Goal: Task Accomplishment & Management: Complete application form

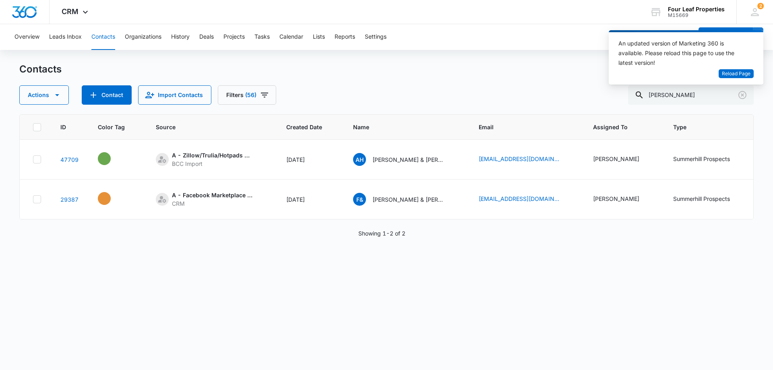
scroll to position [0, 210]
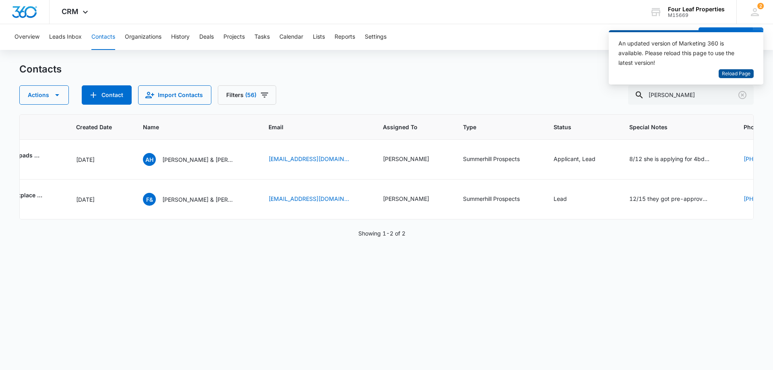
click at [731, 73] on span "Reload Page" at bounding box center [736, 74] width 29 height 8
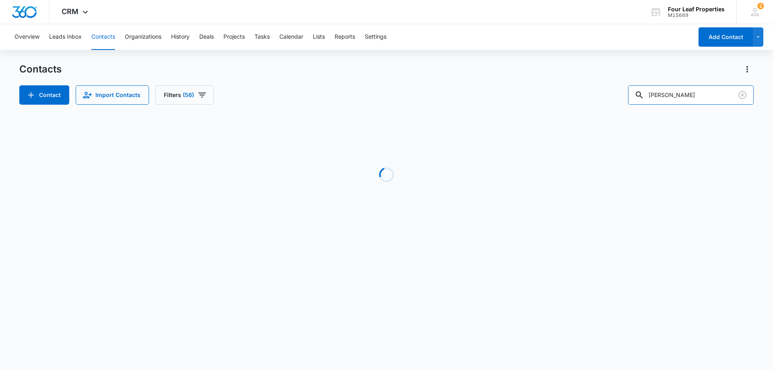
drag, startPoint x: 627, startPoint y: 91, endPoint x: 574, endPoint y: 90, distance: 52.8
click at [576, 89] on div "Contact Import Contacts Filters (56) felix" at bounding box center [386, 94] width 735 height 19
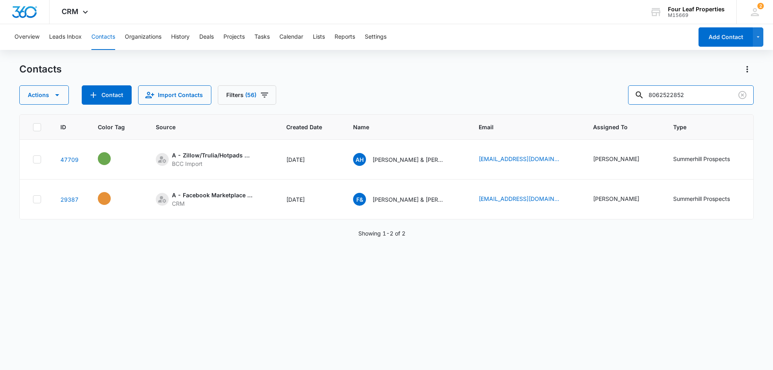
type input "8062522852"
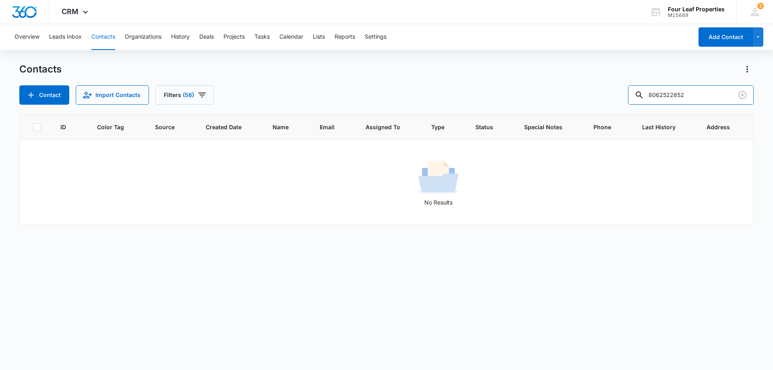
drag, startPoint x: 704, startPoint y: 95, endPoint x: 598, endPoint y: 95, distance: 105.9
click at [599, 95] on div "Contact Import Contacts Filters (56) 8062522852" at bounding box center [386, 94] width 735 height 19
click at [44, 91] on button "Contact" at bounding box center [44, 94] width 50 height 19
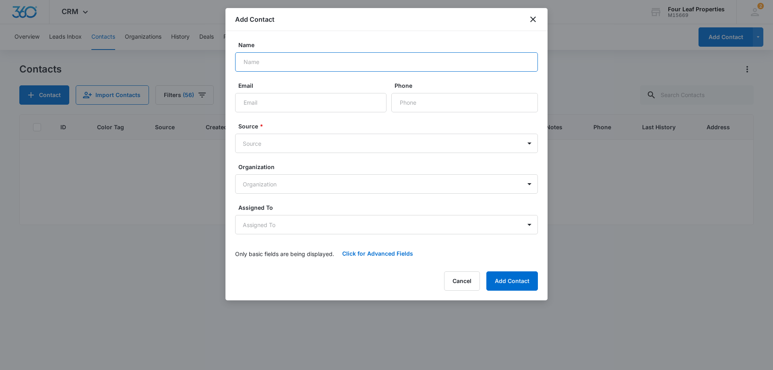
click at [257, 62] on input "Name" at bounding box center [386, 61] width 303 height 19
type input "[PERSON_NAME]"
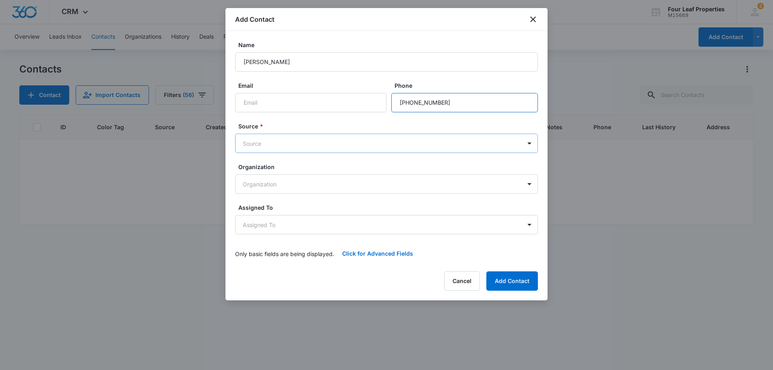
type input "[PHONE_NUMBER]"
click at [265, 145] on body "CRM Apps Reputation Websites Forms CRM Email Social Shop Payments POS Content A…" at bounding box center [386, 185] width 773 height 370
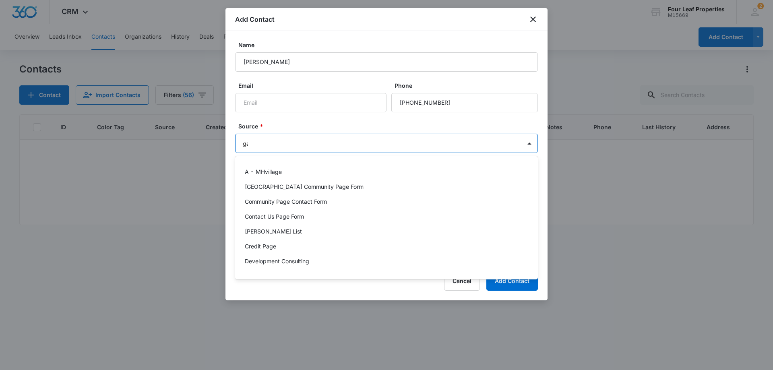
type input "g"
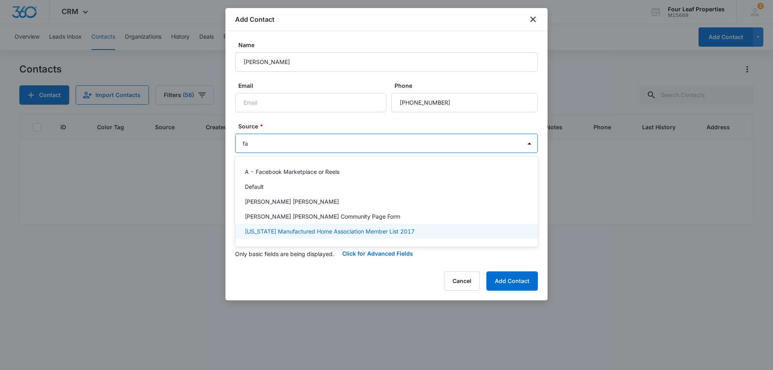
type input "fac"
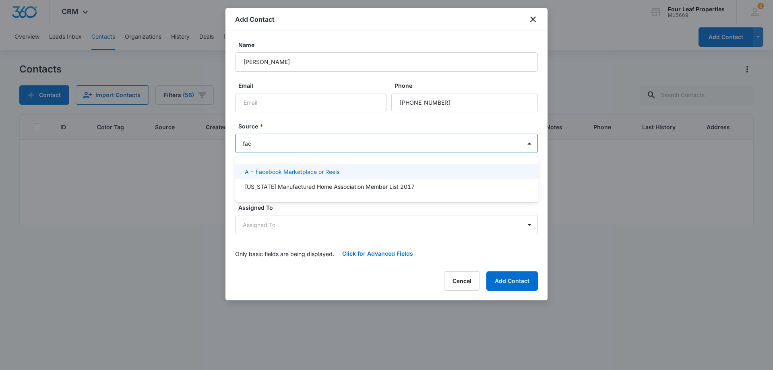
click at [292, 172] on p "A - Facebook Marketplace or Reels" at bounding box center [292, 172] width 95 height 8
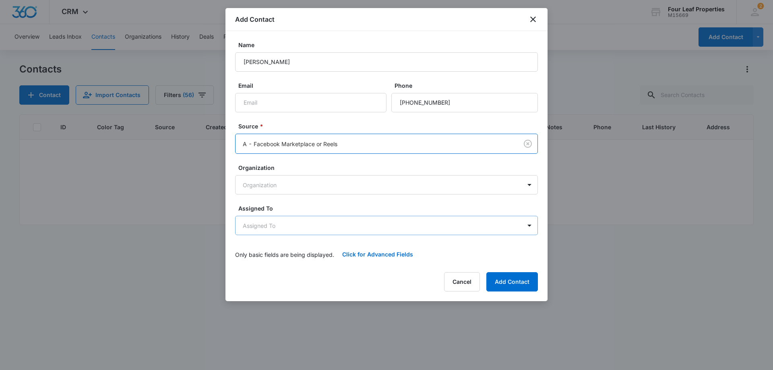
click at [289, 231] on body "CRM Apps Reputation Websites Forms CRM Email Social Shop Payments POS Content A…" at bounding box center [386, 185] width 773 height 370
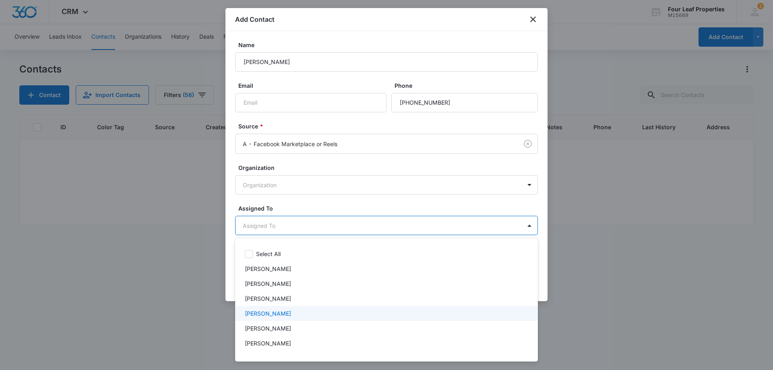
scroll to position [81, 0]
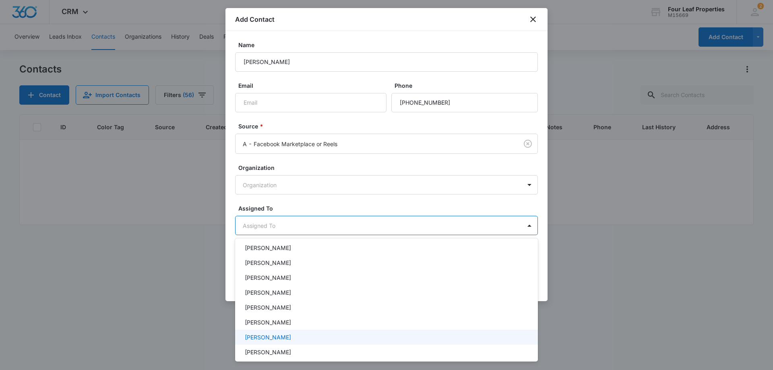
click at [287, 341] on div "[PERSON_NAME]" at bounding box center [386, 337] width 282 height 8
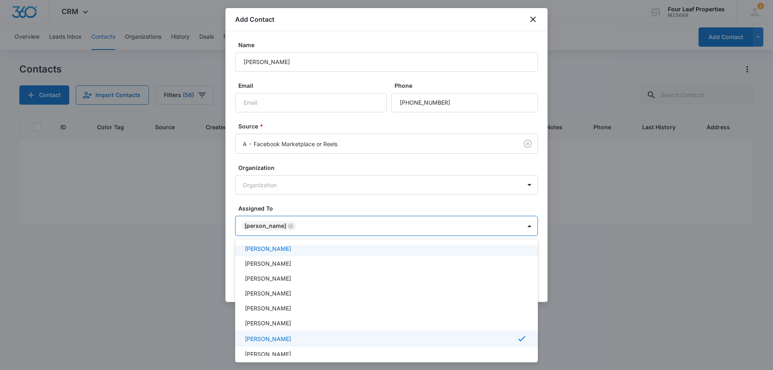
click at [323, 203] on div at bounding box center [386, 185] width 773 height 370
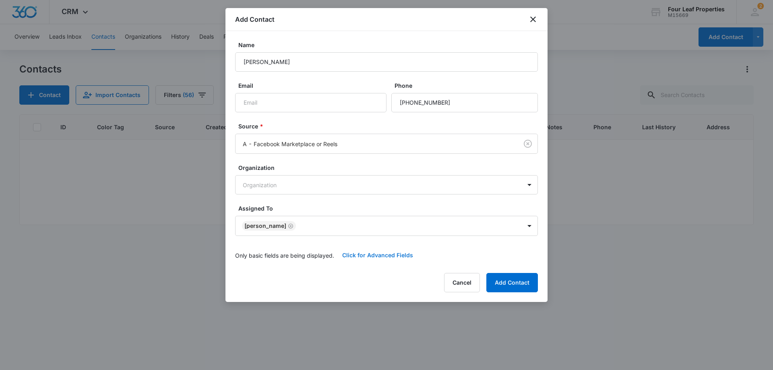
click at [376, 255] on button "Click for Advanced Fields" at bounding box center [377, 255] width 87 height 19
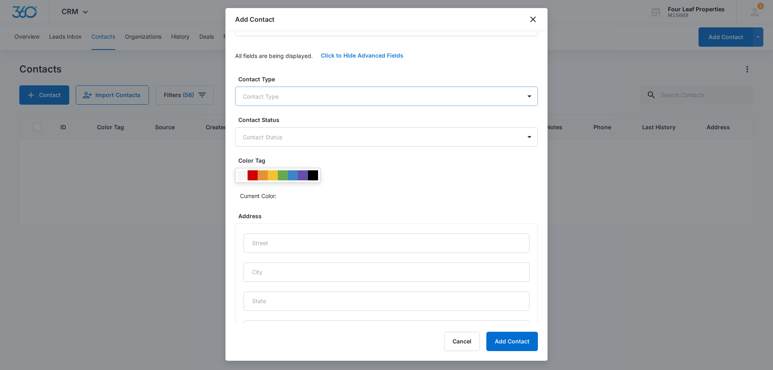
scroll to position [201, 0]
click at [287, 95] on body "CRM Apps Reputation Websites Forms CRM Email Social Shop Payments POS Content A…" at bounding box center [386, 185] width 773 height 370
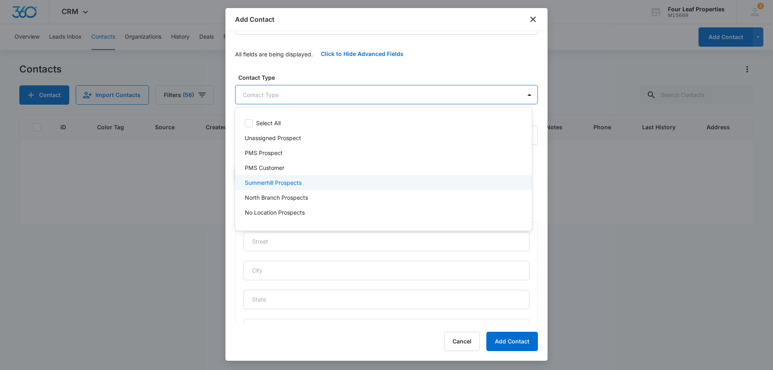
drag, startPoint x: 273, startPoint y: 182, endPoint x: 276, endPoint y: 176, distance: 6.7
click at [274, 181] on p "Summerhill Prospects" at bounding box center [273, 182] width 57 height 8
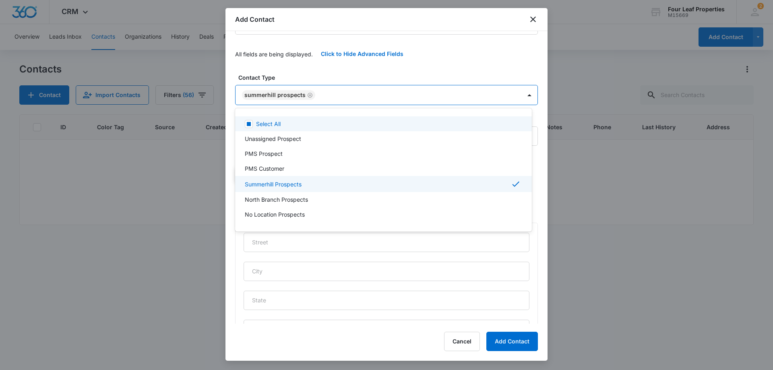
click at [321, 71] on div at bounding box center [386, 185] width 773 height 370
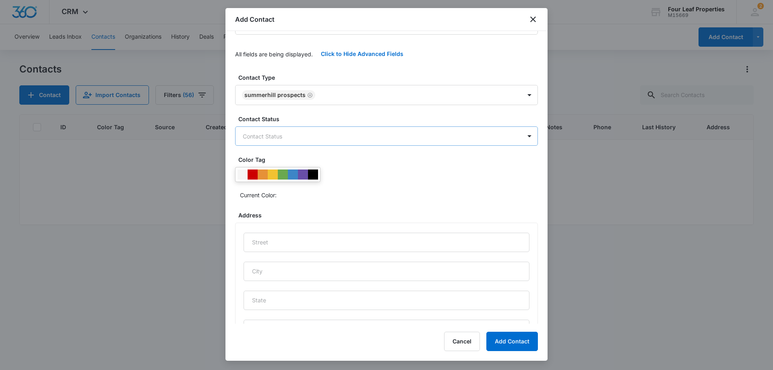
click at [280, 137] on body "CRM Apps Reputation Websites Forms CRM Email Social Shop Payments POS Content A…" at bounding box center [386, 185] width 773 height 370
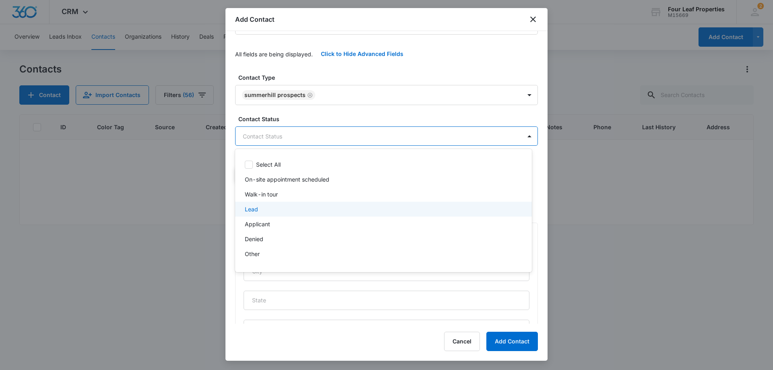
click at [253, 207] on p "Lead" at bounding box center [251, 209] width 13 height 8
click at [269, 180] on p "On-site appointment scheduled" at bounding box center [287, 180] width 85 height 8
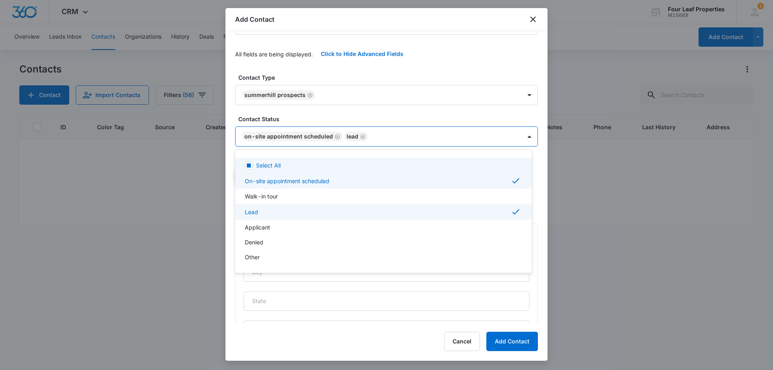
click at [311, 116] on div at bounding box center [386, 185] width 773 height 370
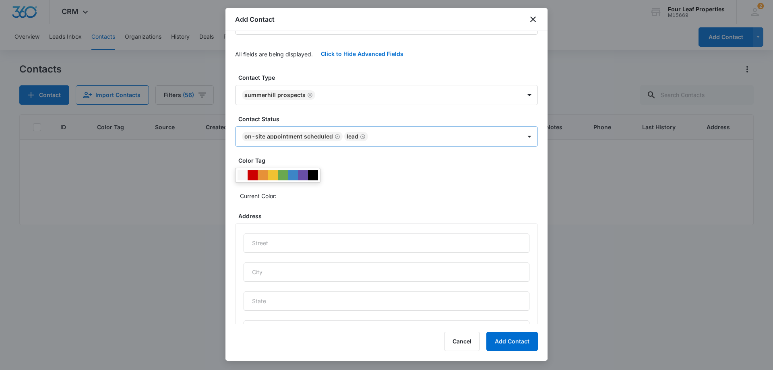
click at [361, 137] on icon "Remove Lead" at bounding box center [363, 137] width 6 height 6
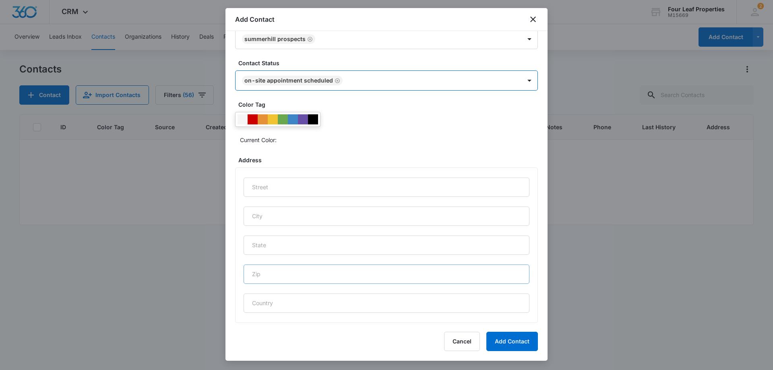
scroll to position [333, 0]
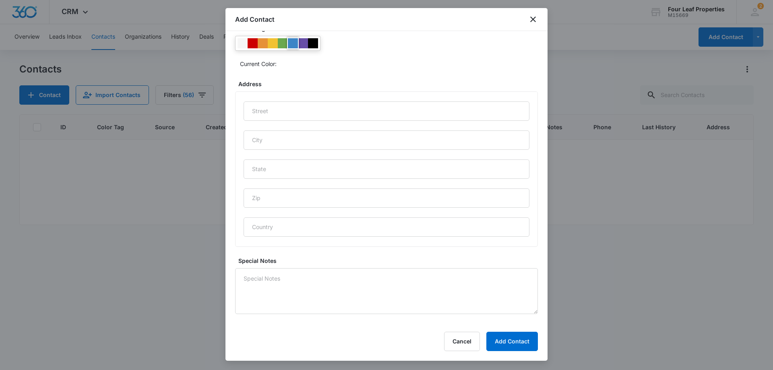
click at [292, 41] on div at bounding box center [293, 43] width 10 height 10
click at [253, 285] on textarea "Special Notes" at bounding box center [386, 291] width 303 height 46
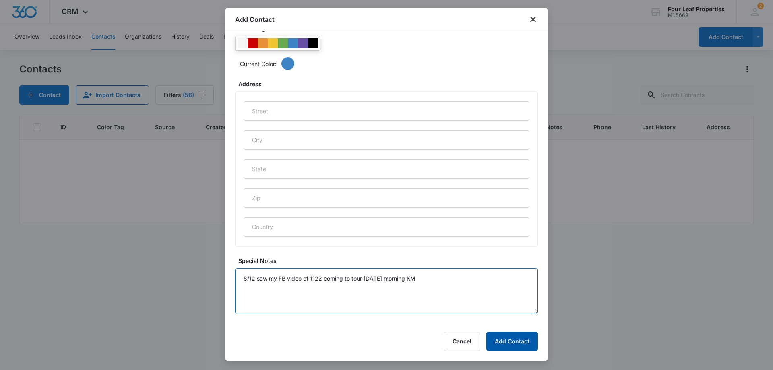
type textarea "8/12 saw my FB video of 1122 coming to tour [DATE] morning KM"
click at [516, 344] on button "Add Contact" at bounding box center [513, 341] width 52 height 19
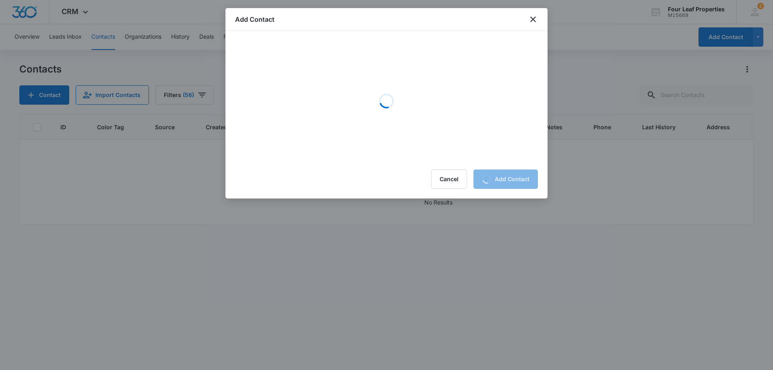
scroll to position [0, 0]
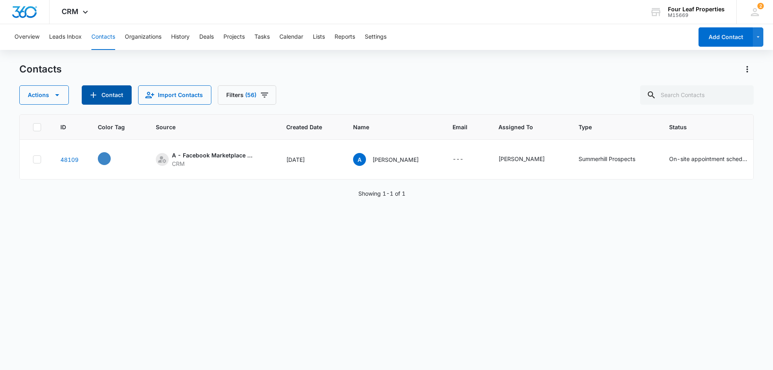
click at [113, 93] on button "Contact" at bounding box center [107, 94] width 50 height 19
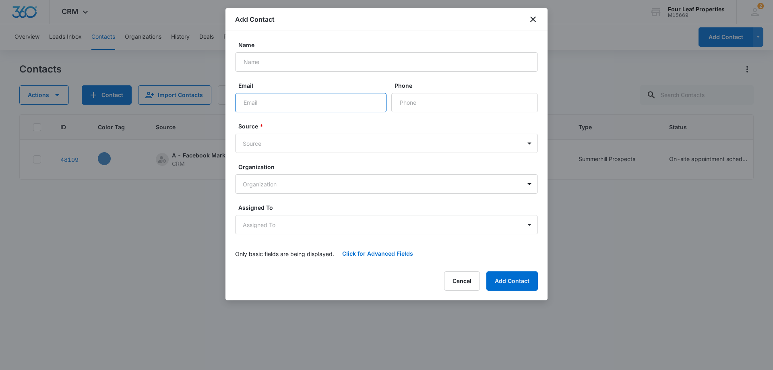
click at [251, 97] on input "Email" at bounding box center [310, 102] width 151 height 19
paste input "[EMAIL_ADDRESS][DOMAIN_NAME]"
type input "[EMAIL_ADDRESS][DOMAIN_NAME]"
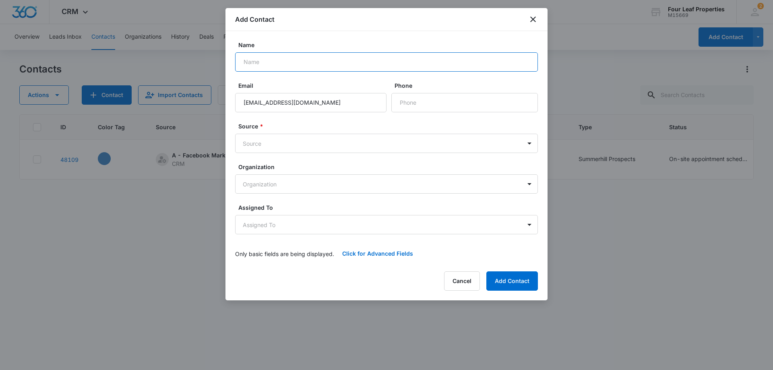
drag, startPoint x: 252, startPoint y: 63, endPoint x: 259, endPoint y: 64, distance: 7.4
click at [254, 63] on input "Name" at bounding box center [386, 61] width 303 height 19
paste input "[PERSON_NAME]"
type input "[PERSON_NAME]"
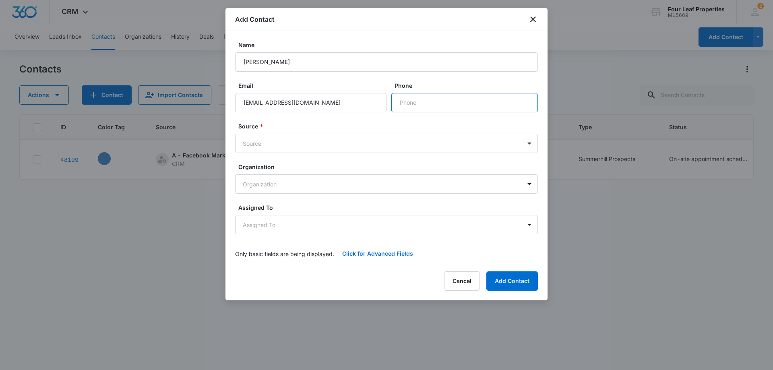
drag, startPoint x: 414, startPoint y: 102, endPoint x: 361, endPoint y: 9, distance: 106.8
click at [414, 102] on input "Phone" at bounding box center [464, 102] width 147 height 19
paste input "[PHONE_NUMBER]"
type input "[PHONE_NUMBER]"
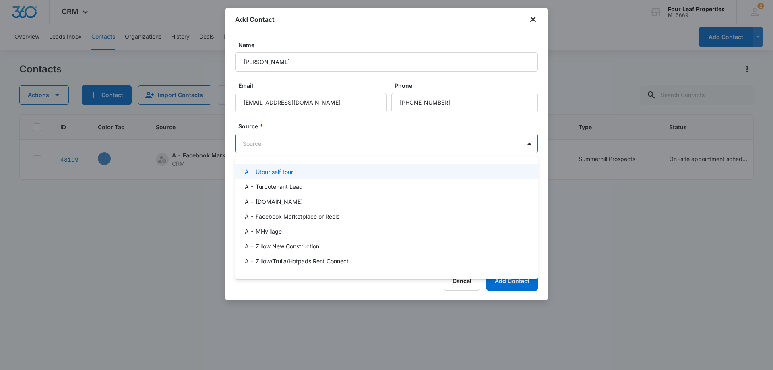
click at [274, 145] on body "CRM Apps Reputation Websites Forms CRM Email Social Shop Payments POS Content A…" at bounding box center [386, 185] width 773 height 370
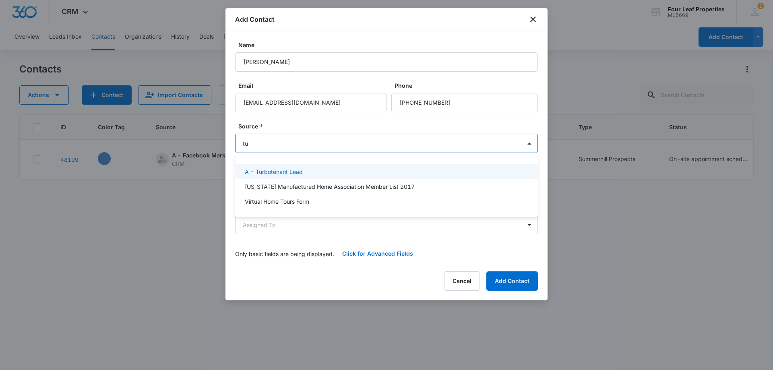
type input "tur"
click at [318, 168] on div "A - Turbotenant Lead" at bounding box center [386, 172] width 282 height 8
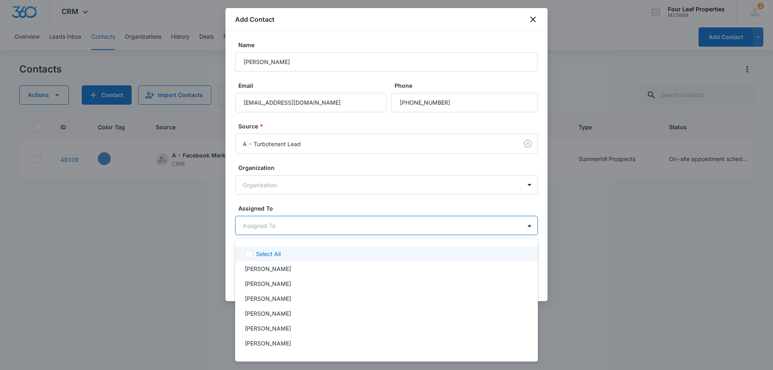
click at [291, 226] on body "CRM Apps Reputation Websites Forms CRM Email Social Shop Payments POS Content A…" at bounding box center [386, 185] width 773 height 370
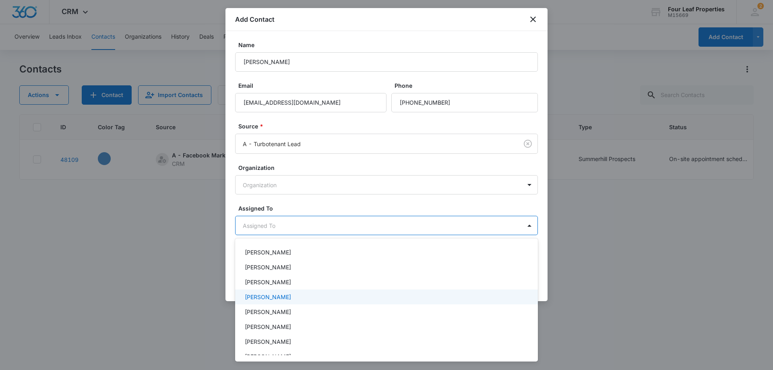
click at [261, 300] on p "[PERSON_NAME]" at bounding box center [268, 297] width 46 height 8
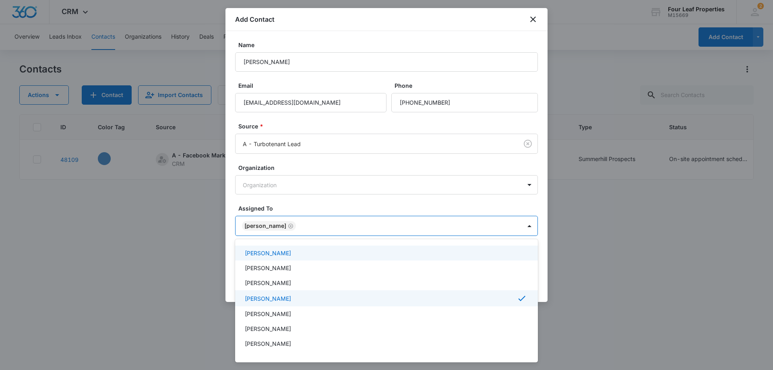
drag, startPoint x: 302, startPoint y: 203, endPoint x: 312, endPoint y: 213, distance: 14.5
click at [304, 203] on div at bounding box center [386, 185] width 773 height 370
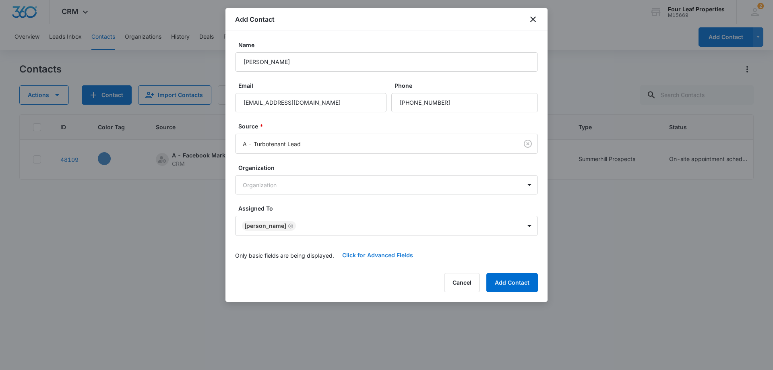
click at [360, 255] on button "Click for Advanced Fields" at bounding box center [377, 255] width 87 height 19
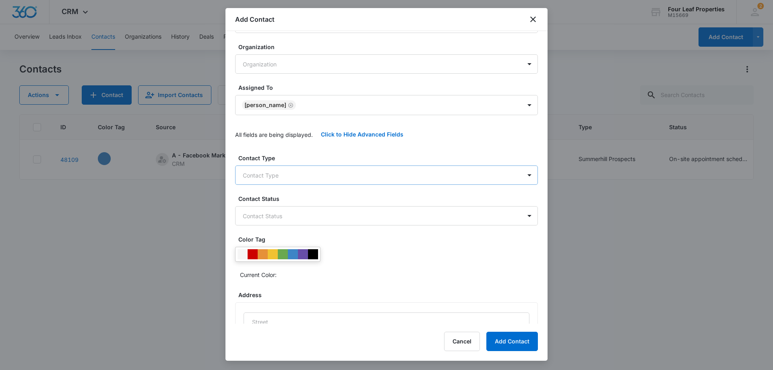
click at [304, 182] on body "CRM Apps Reputation Websites Forms CRM Email Social Shop Payments POS Content A…" at bounding box center [386, 185] width 773 height 370
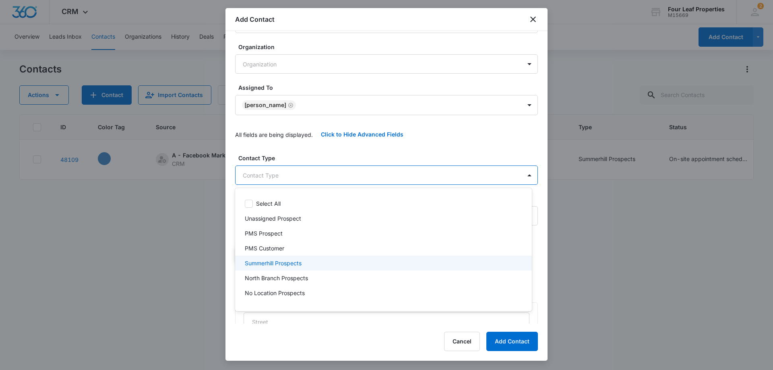
click at [293, 263] on p "Summerhill Prospects" at bounding box center [273, 263] width 57 height 8
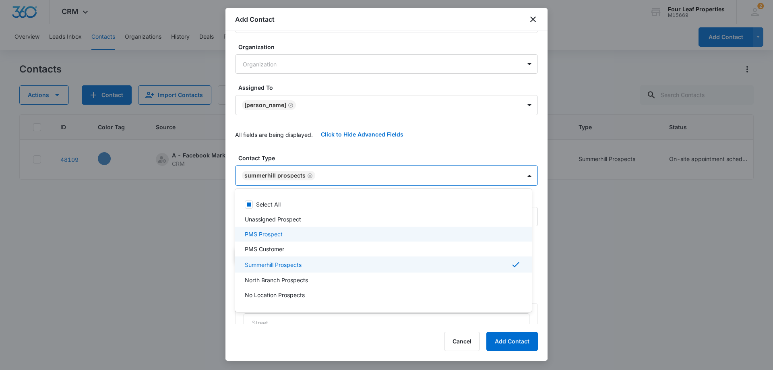
click at [312, 143] on div at bounding box center [386, 185] width 773 height 370
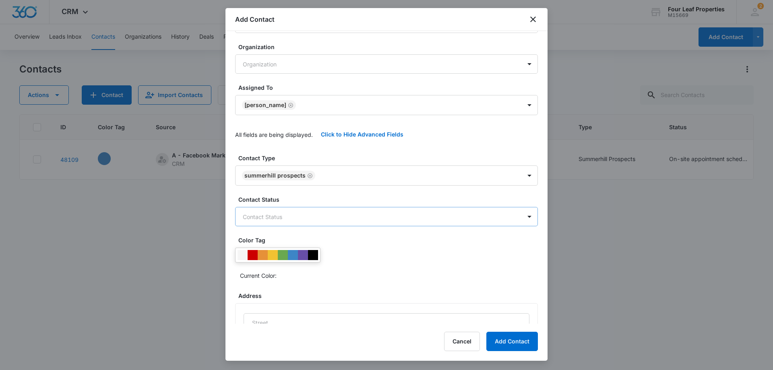
click at [312, 217] on body "CRM Apps Reputation Websites Forms CRM Email Social Shop Payments POS Content A…" at bounding box center [386, 185] width 773 height 370
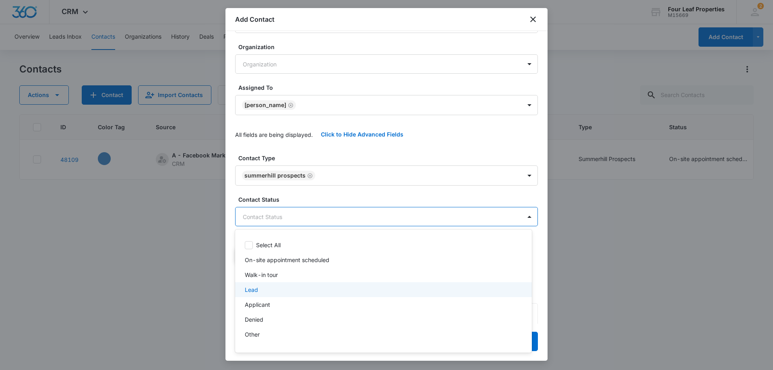
click at [292, 294] on div "Lead" at bounding box center [383, 289] width 297 height 15
click at [333, 148] on div at bounding box center [386, 185] width 773 height 370
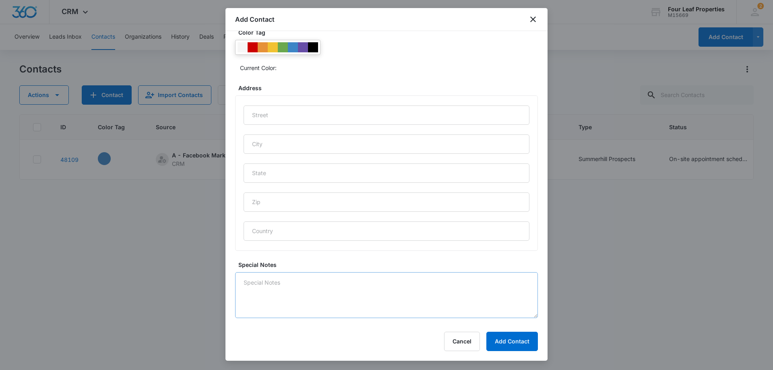
scroll to position [333, 0]
click at [288, 293] on textarea "Special Notes" at bounding box center [386, 291] width 303 height 46
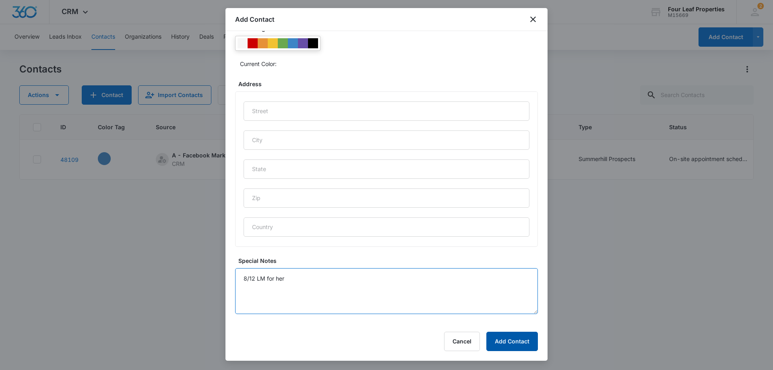
type textarea "8/12 LM for her"
click at [507, 345] on button "Add Contact" at bounding box center [513, 341] width 52 height 19
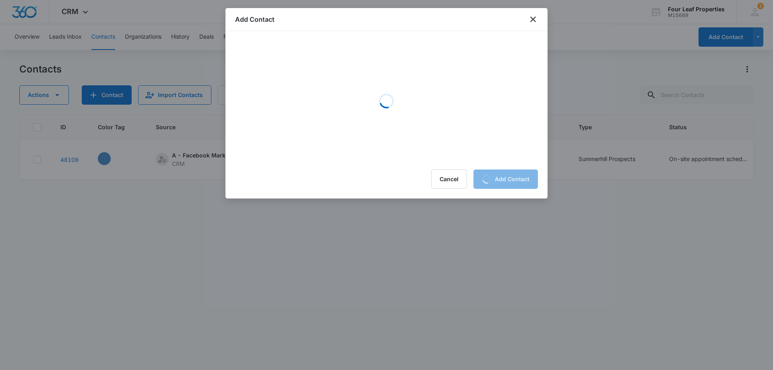
scroll to position [0, 0]
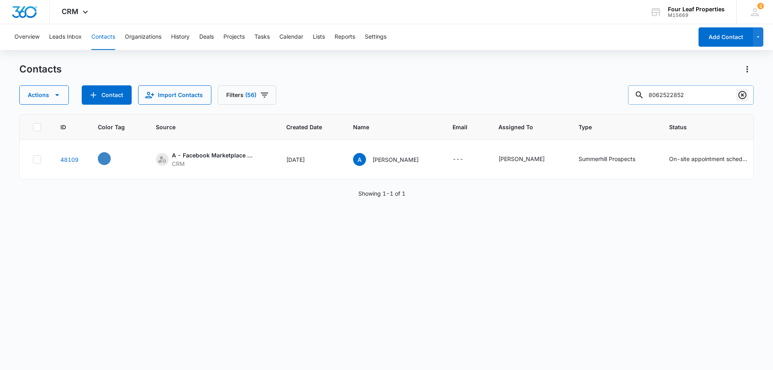
click at [744, 92] on icon "Clear" at bounding box center [743, 95] width 8 height 8
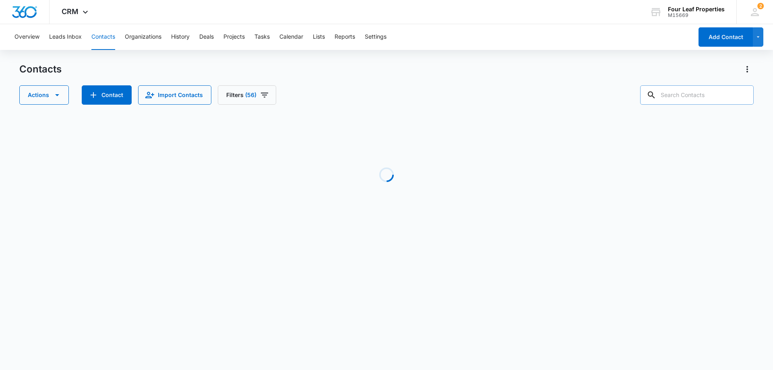
click at [680, 96] on input "text" at bounding box center [697, 94] width 114 height 19
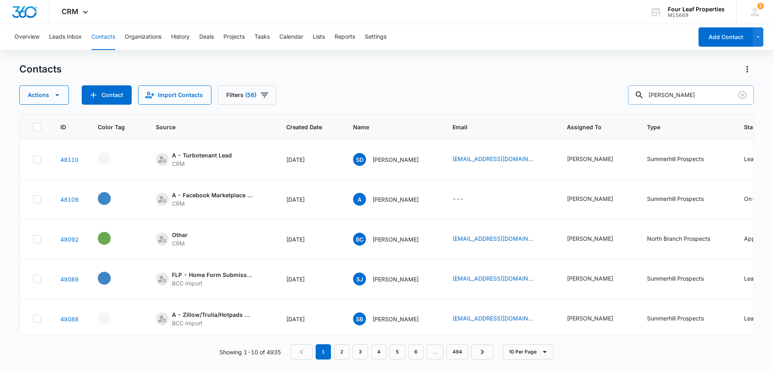
type input "[PERSON_NAME]"
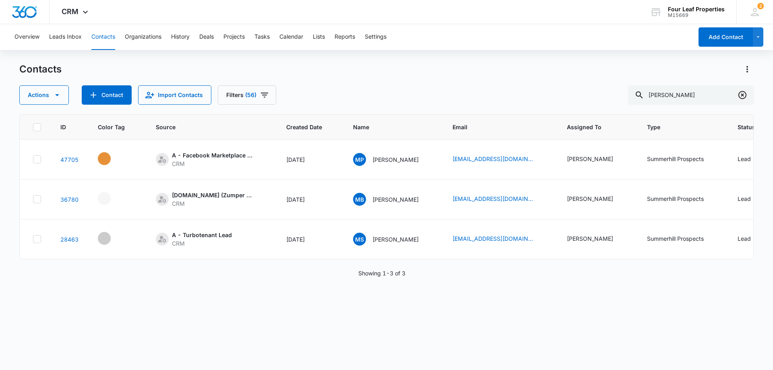
click at [743, 95] on icon "Clear" at bounding box center [743, 95] width 8 height 8
